Goal: Transaction & Acquisition: Purchase product/service

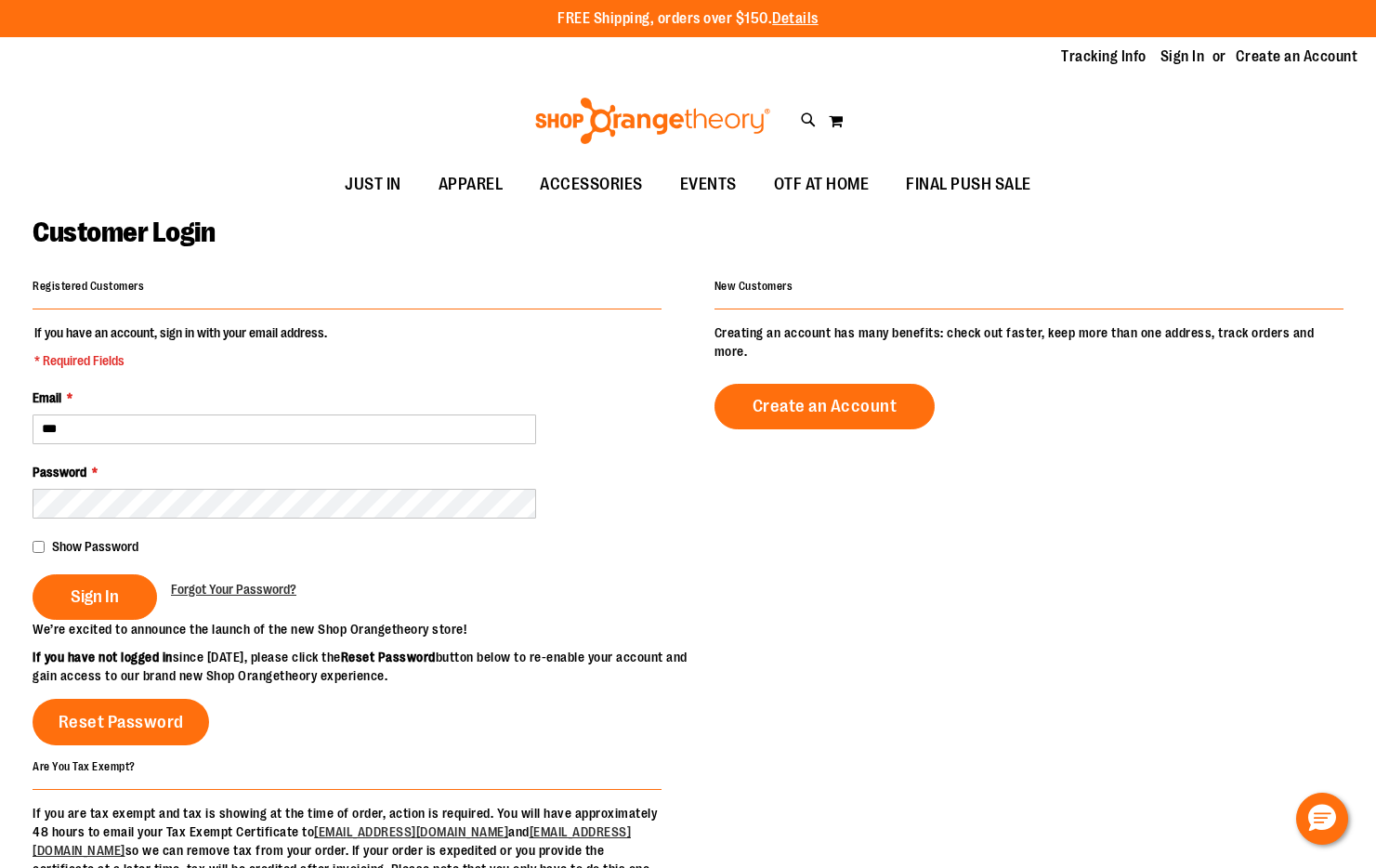
type input "**********"
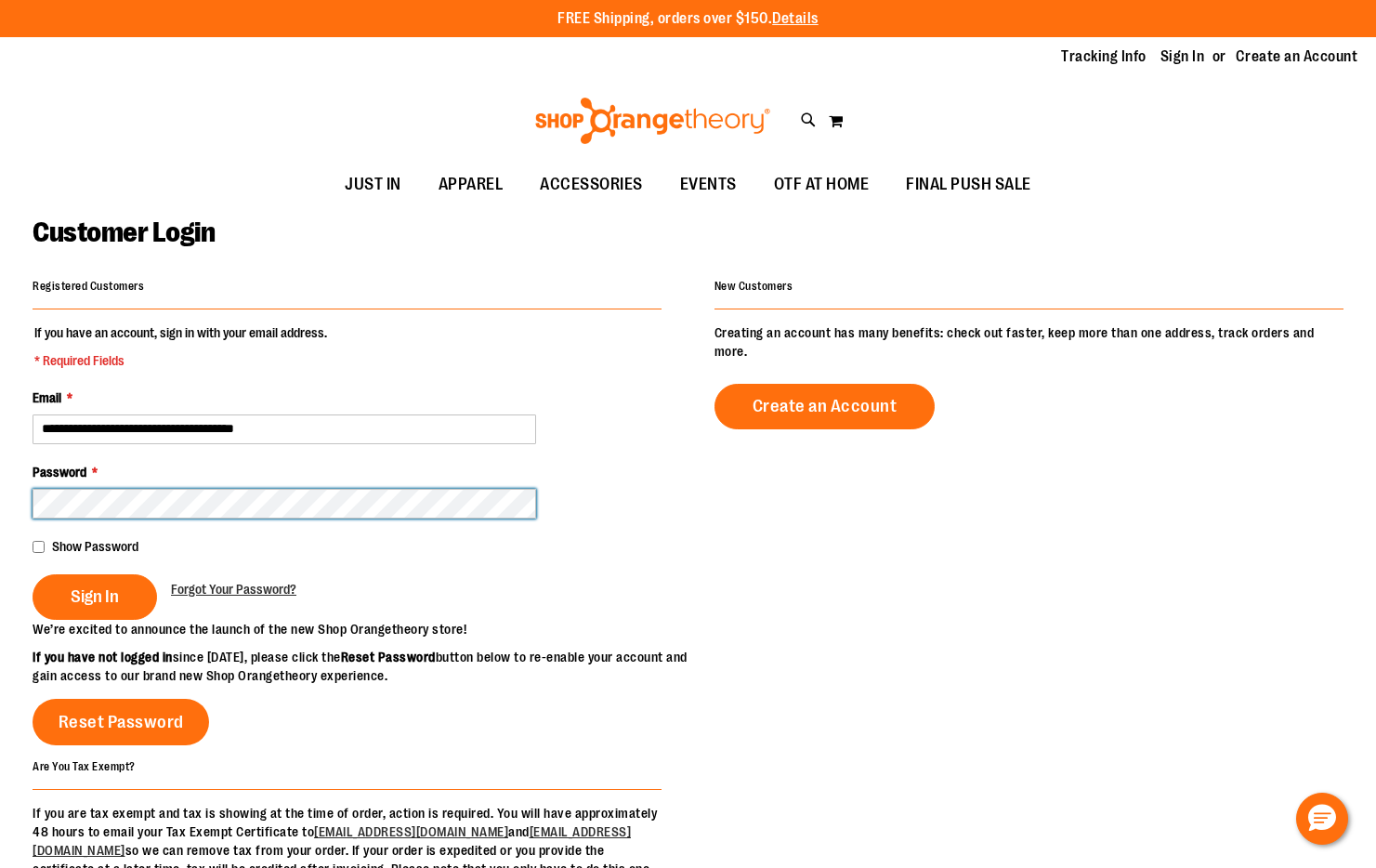
click at [32, 574] on button "Sign In" at bounding box center [95, 597] width 125 height 46
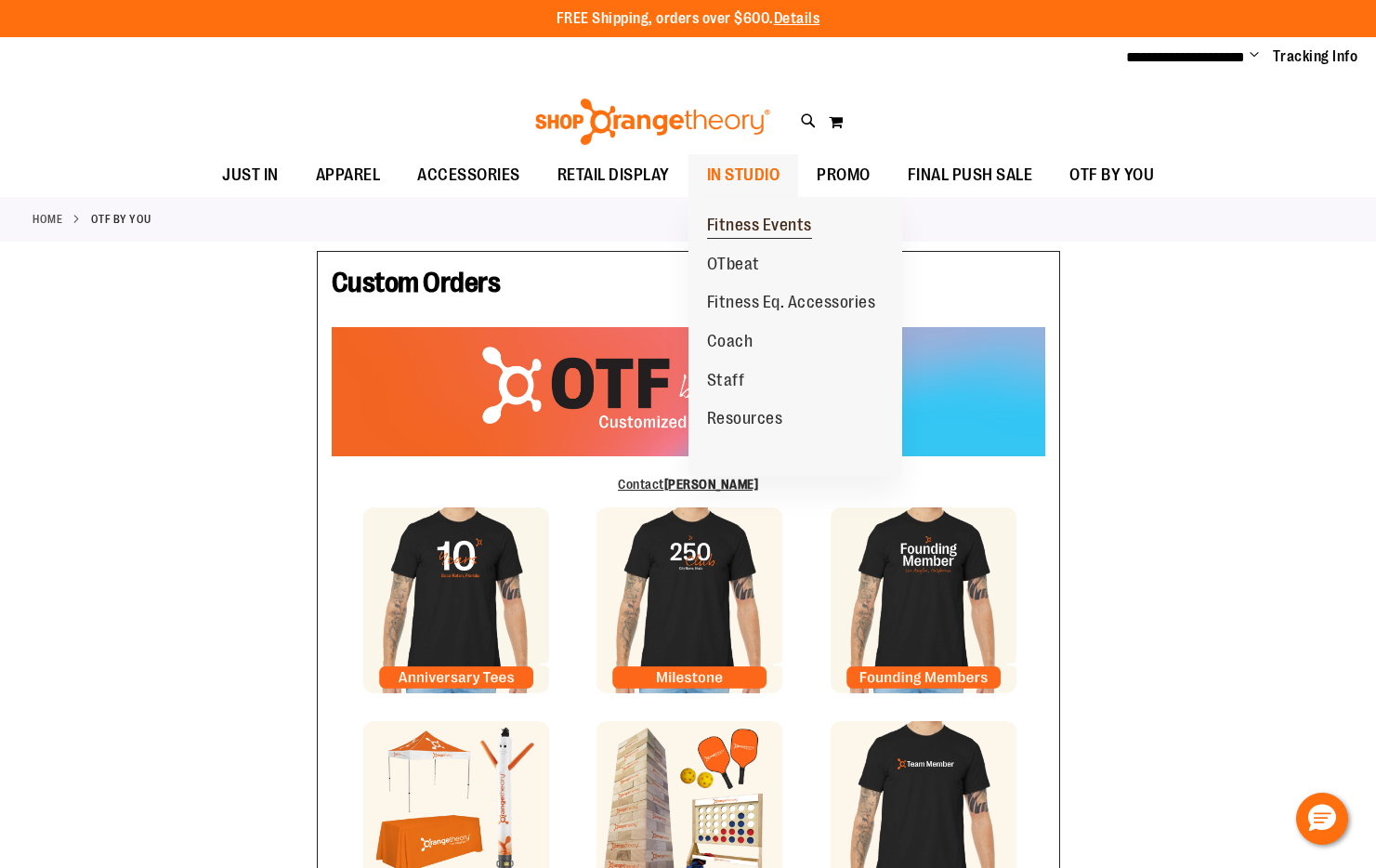
click at [752, 234] on span "Fitness Events" at bounding box center [760, 227] width 105 height 23
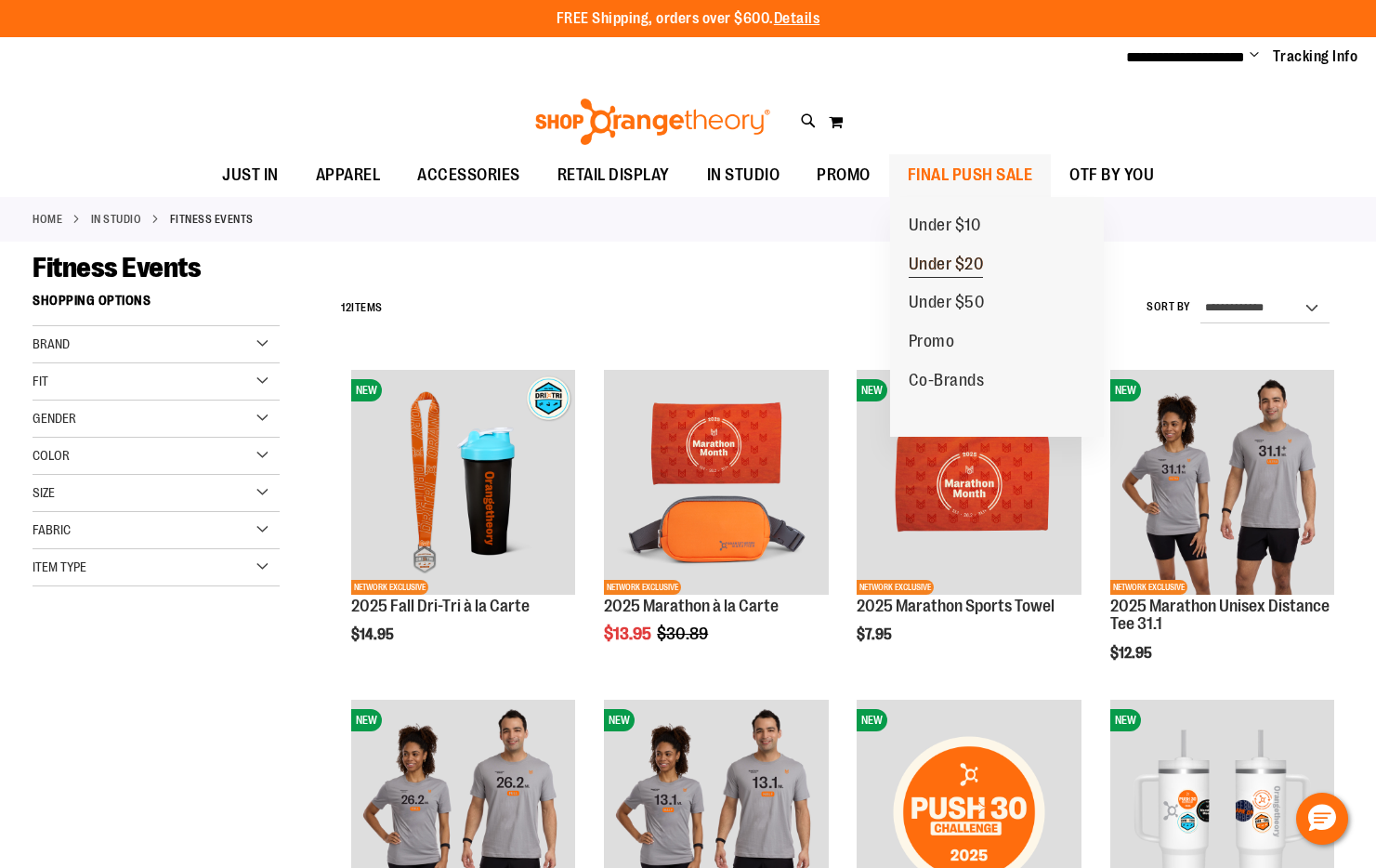
click at [960, 264] on span "Under $20" at bounding box center [946, 266] width 75 height 23
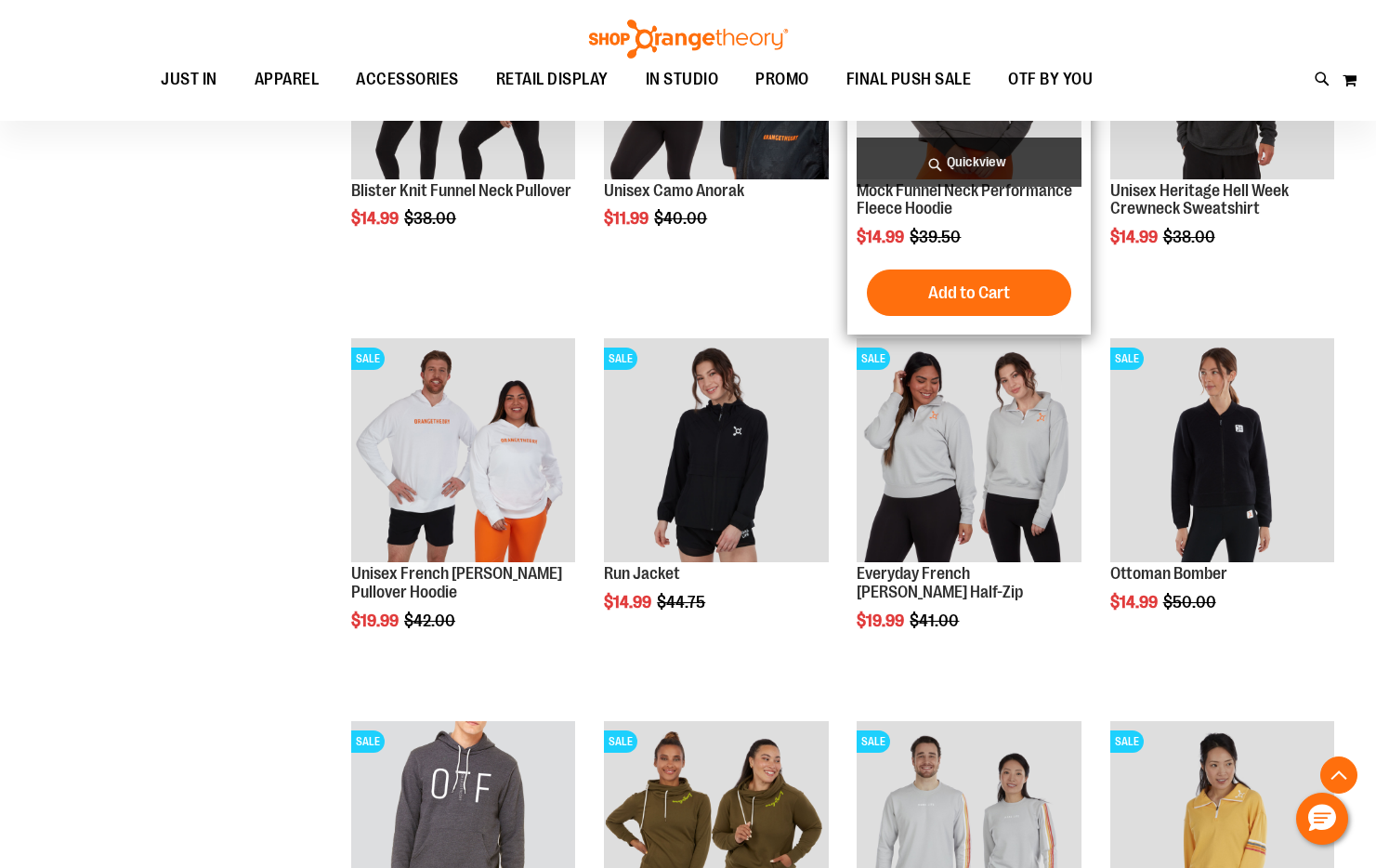
scroll to position [1579, 0]
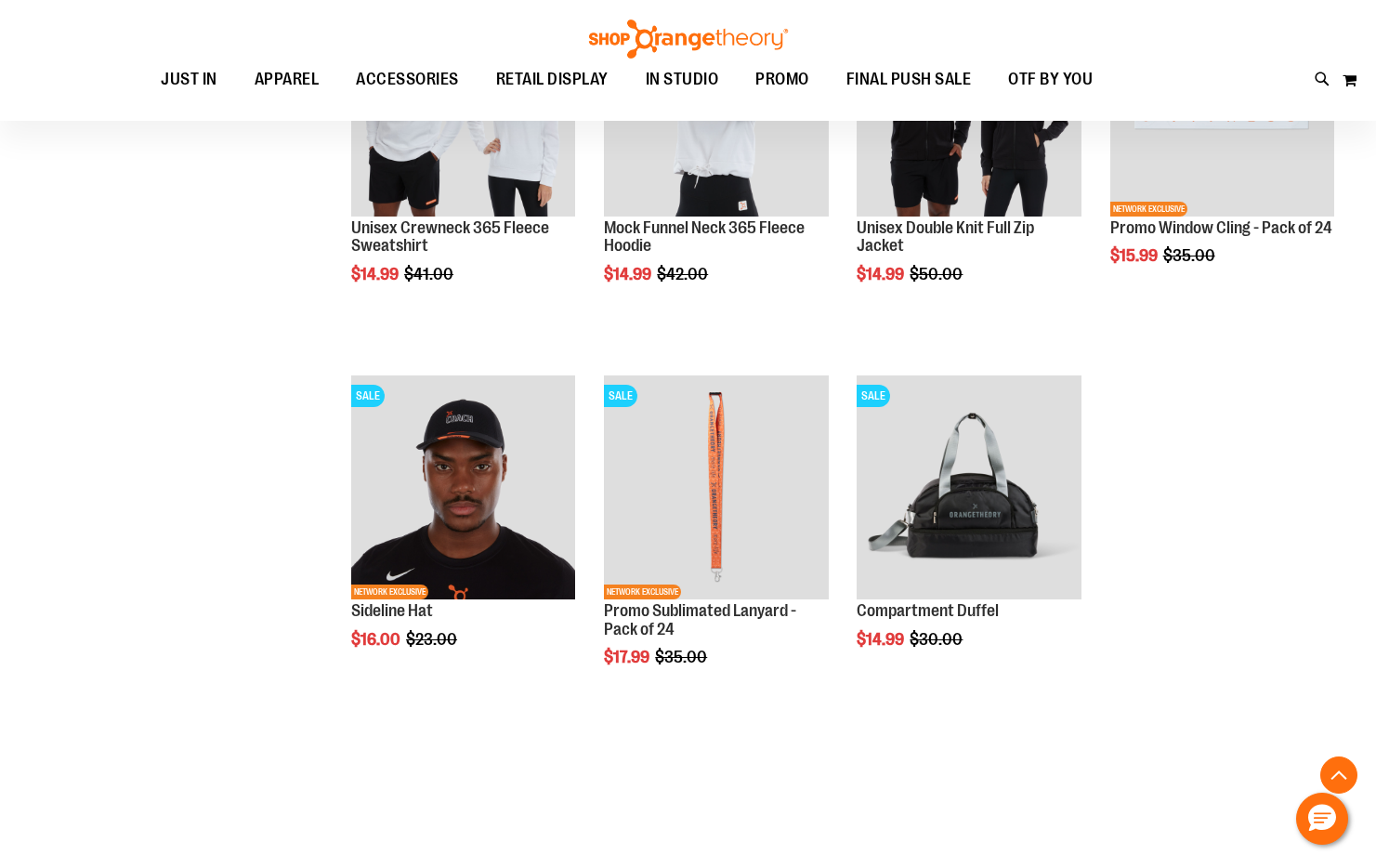
scroll to position [2694, 0]
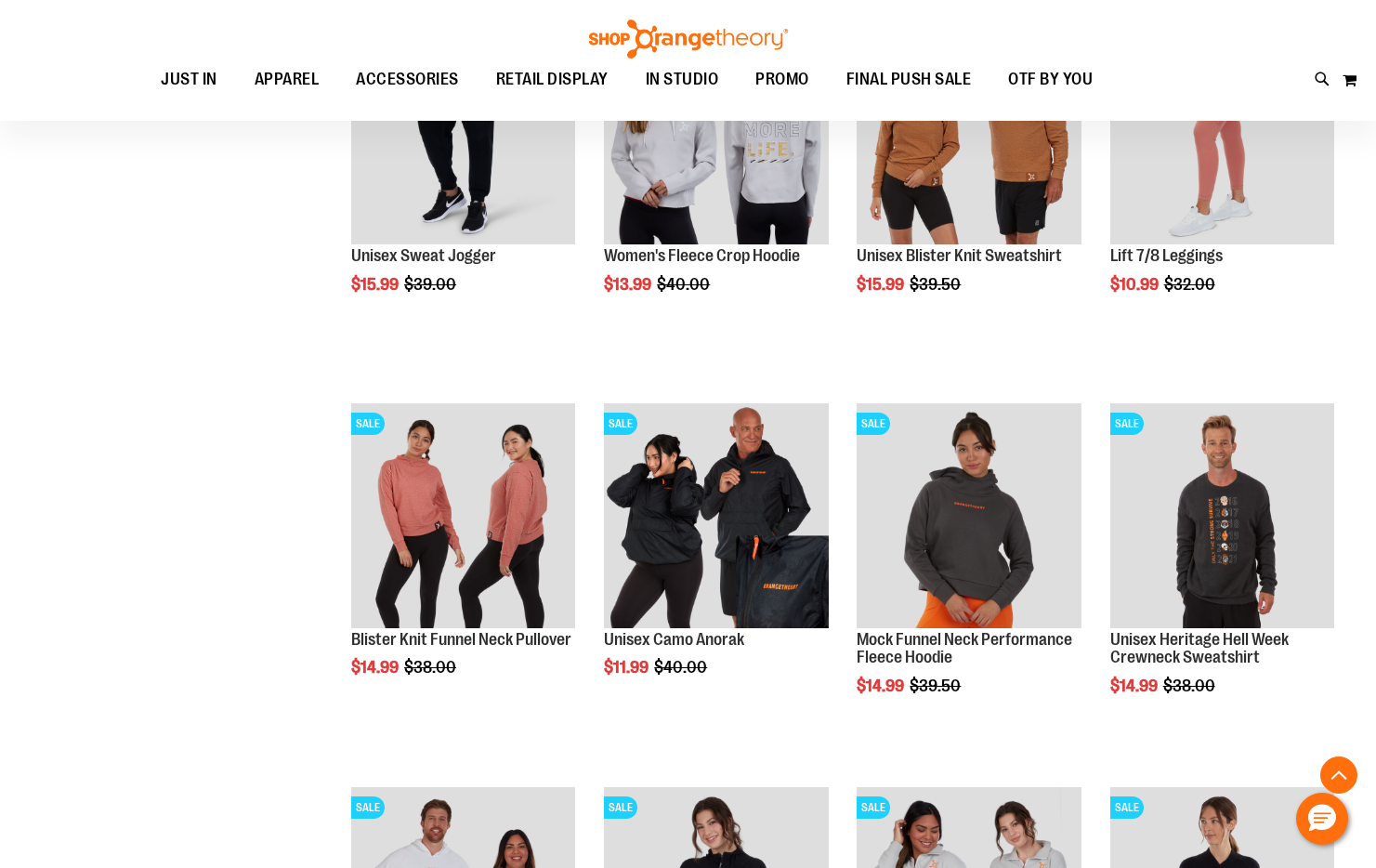
scroll to position [650, 0]
